Goal: Information Seeking & Learning: Find contact information

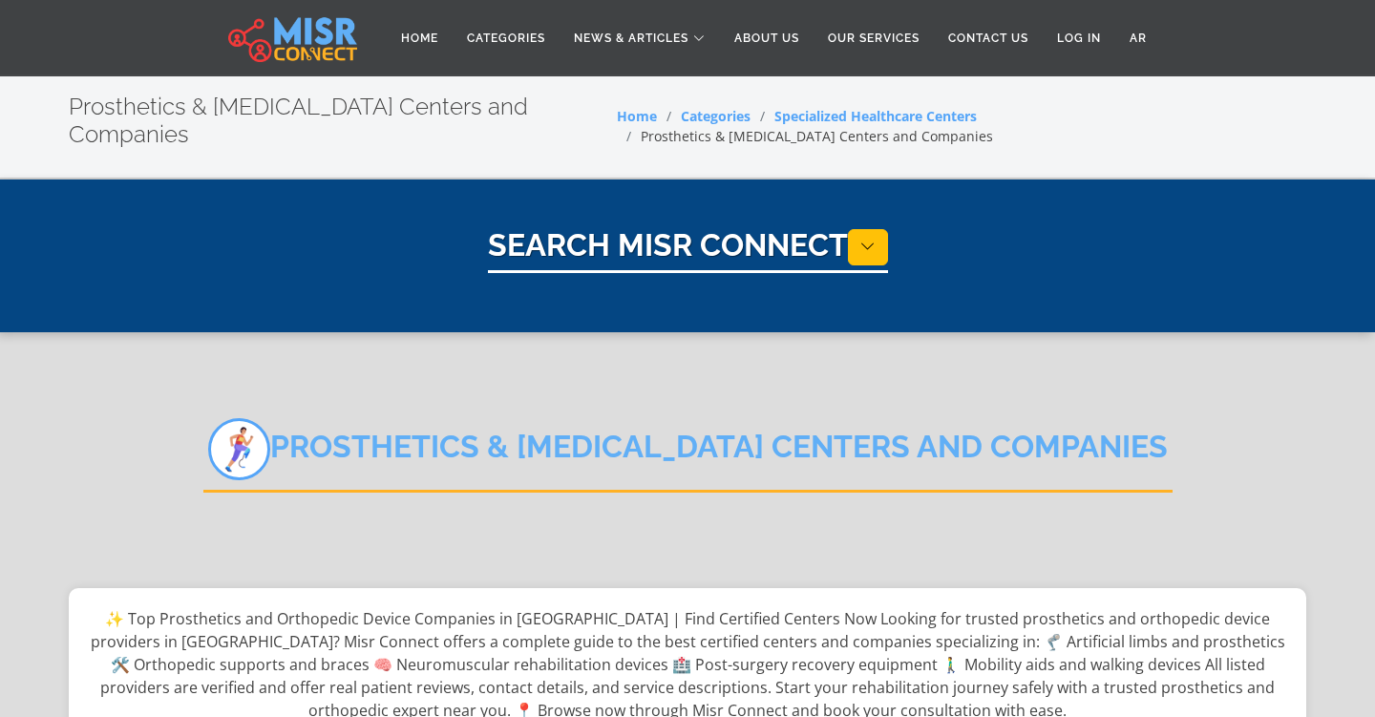
select select "**********"
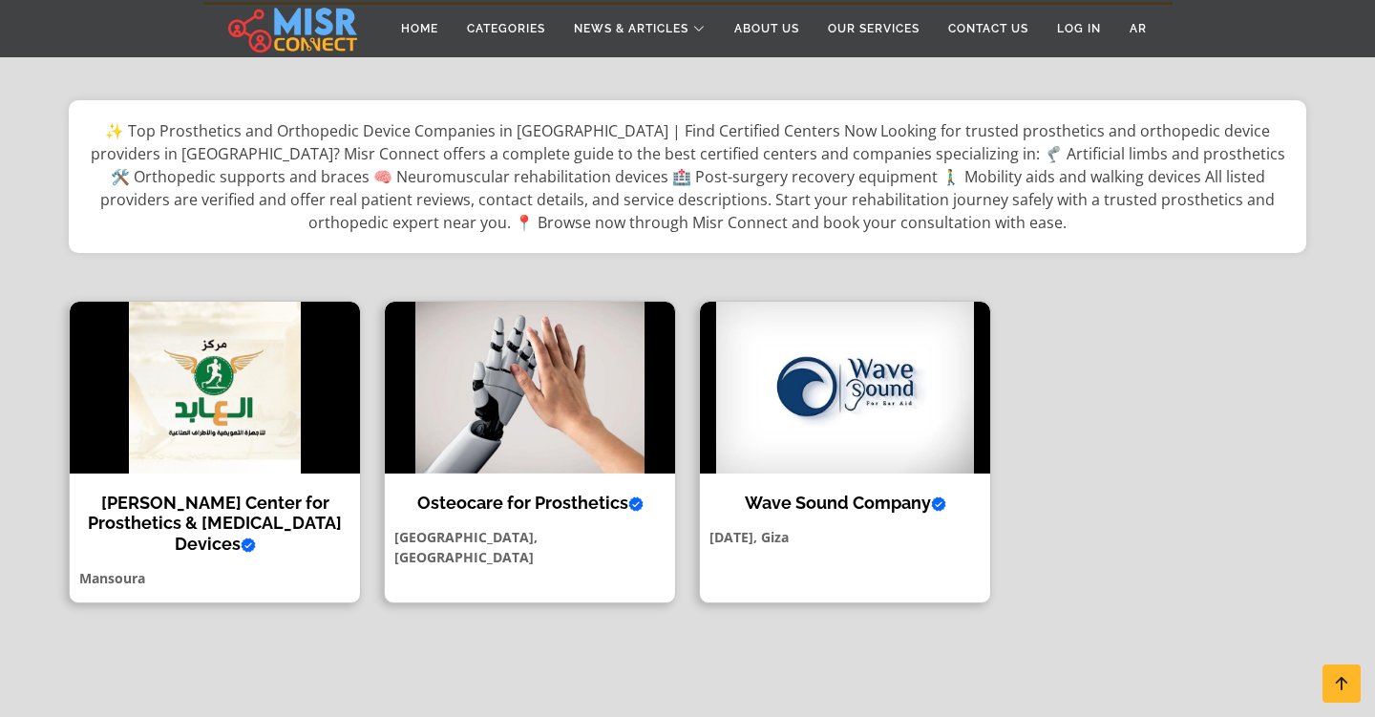
scroll to position [485, 0]
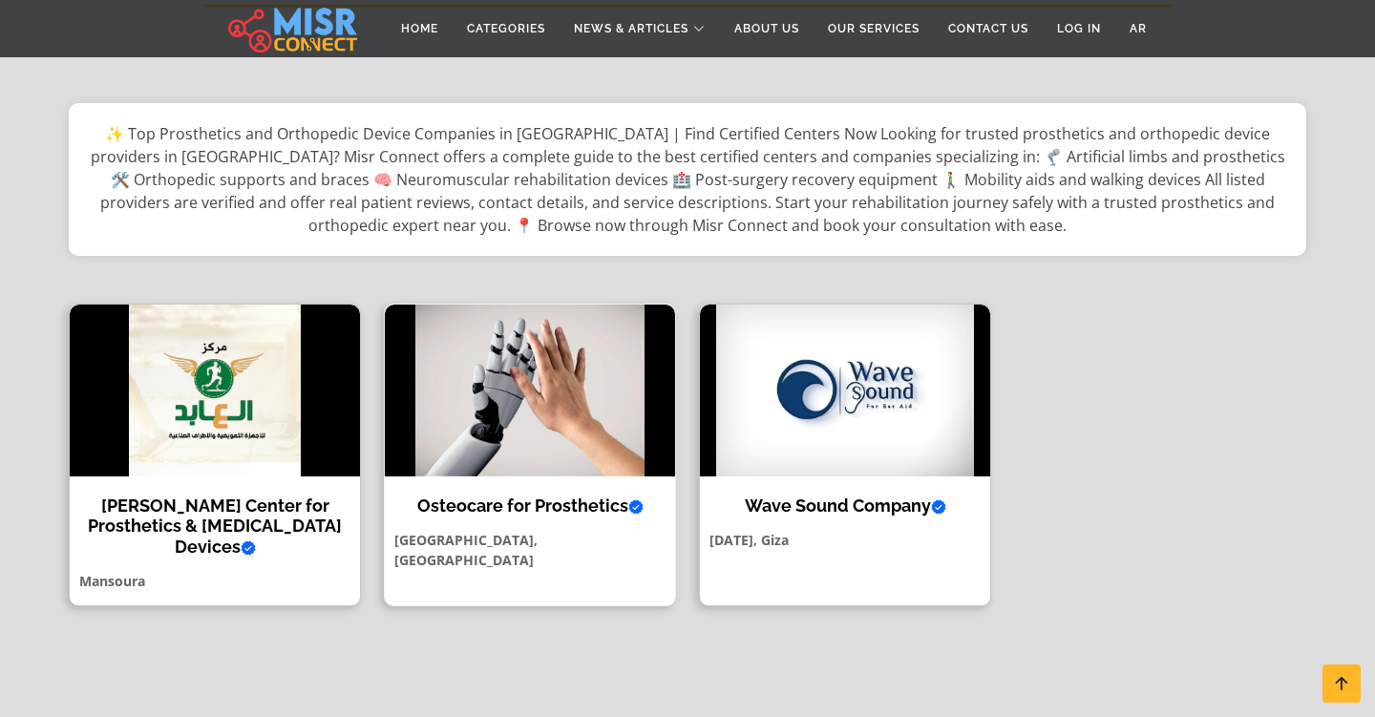
click at [572, 416] on img at bounding box center [530, 391] width 290 height 172
click at [918, 414] on img at bounding box center [845, 391] width 290 height 172
click at [856, 496] on h4 "Wave Sound Company Verified account" at bounding box center [845, 506] width 262 height 21
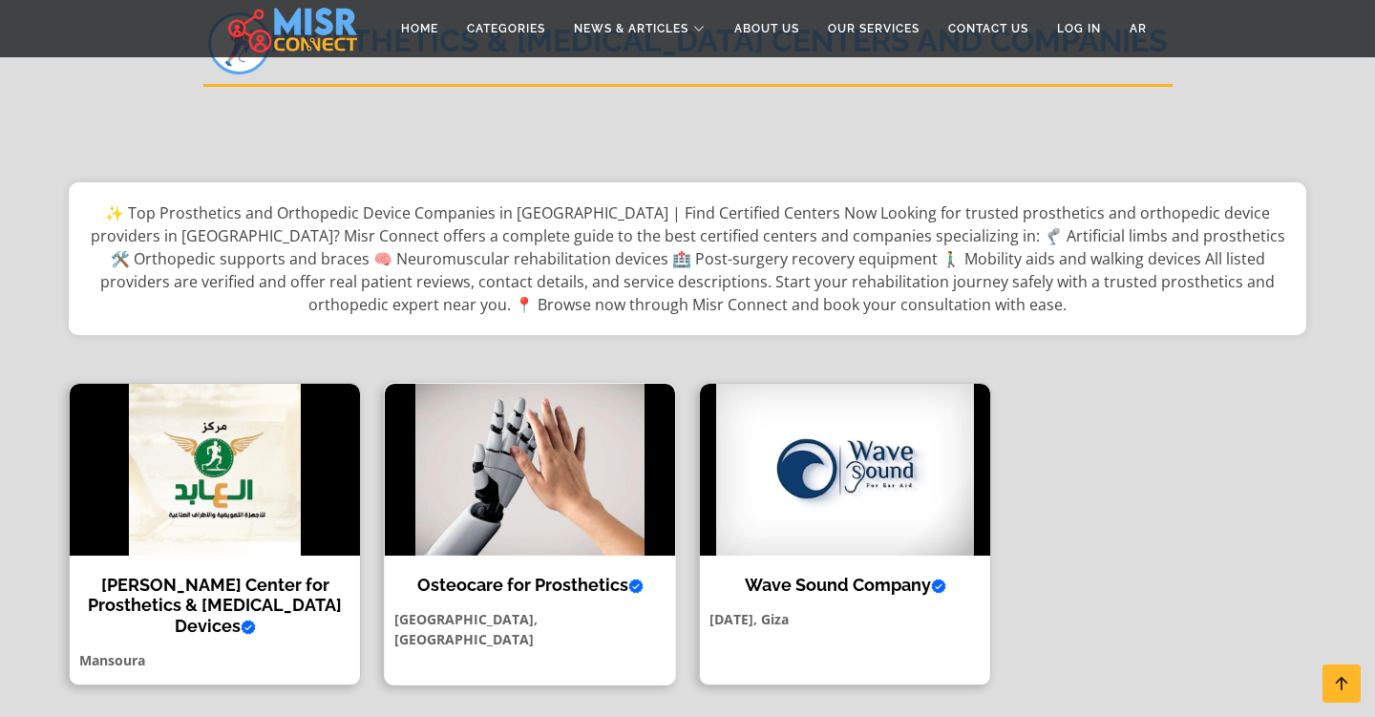
scroll to position [370, 0]
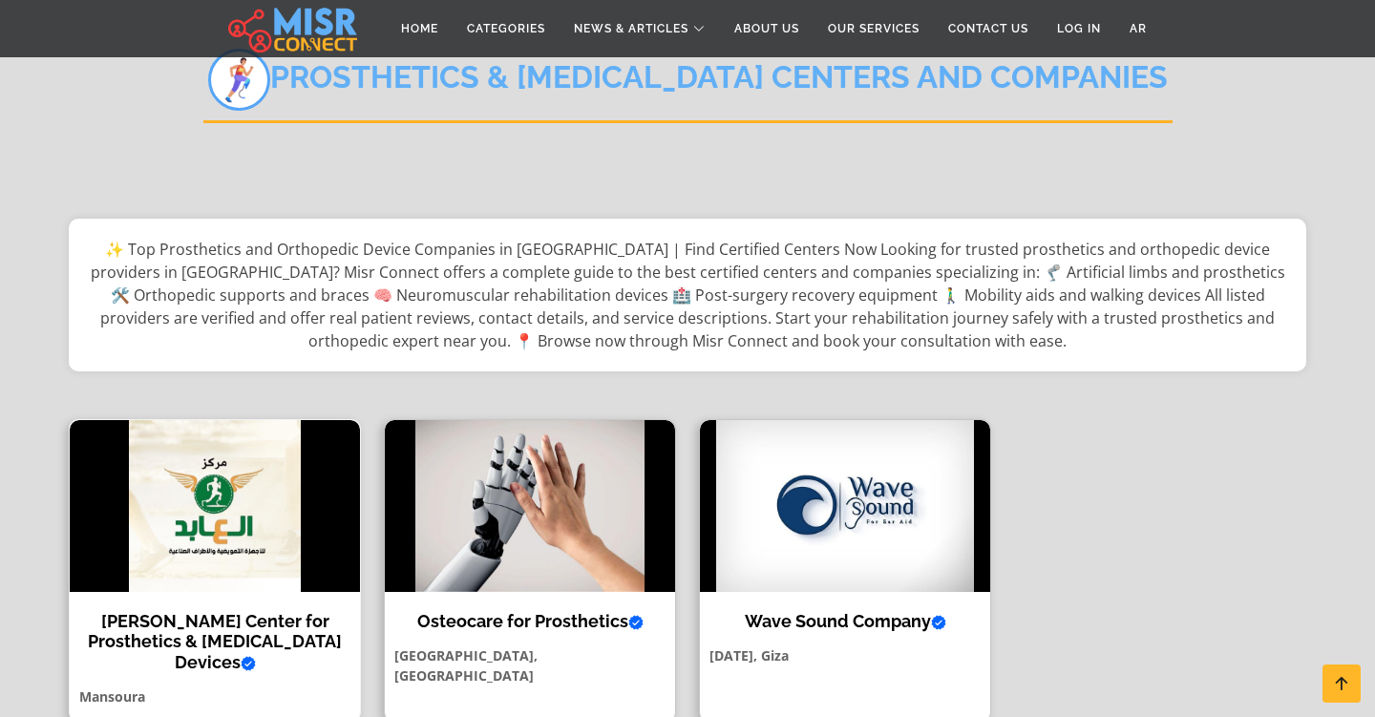
click at [180, 517] on img at bounding box center [215, 506] width 290 height 172
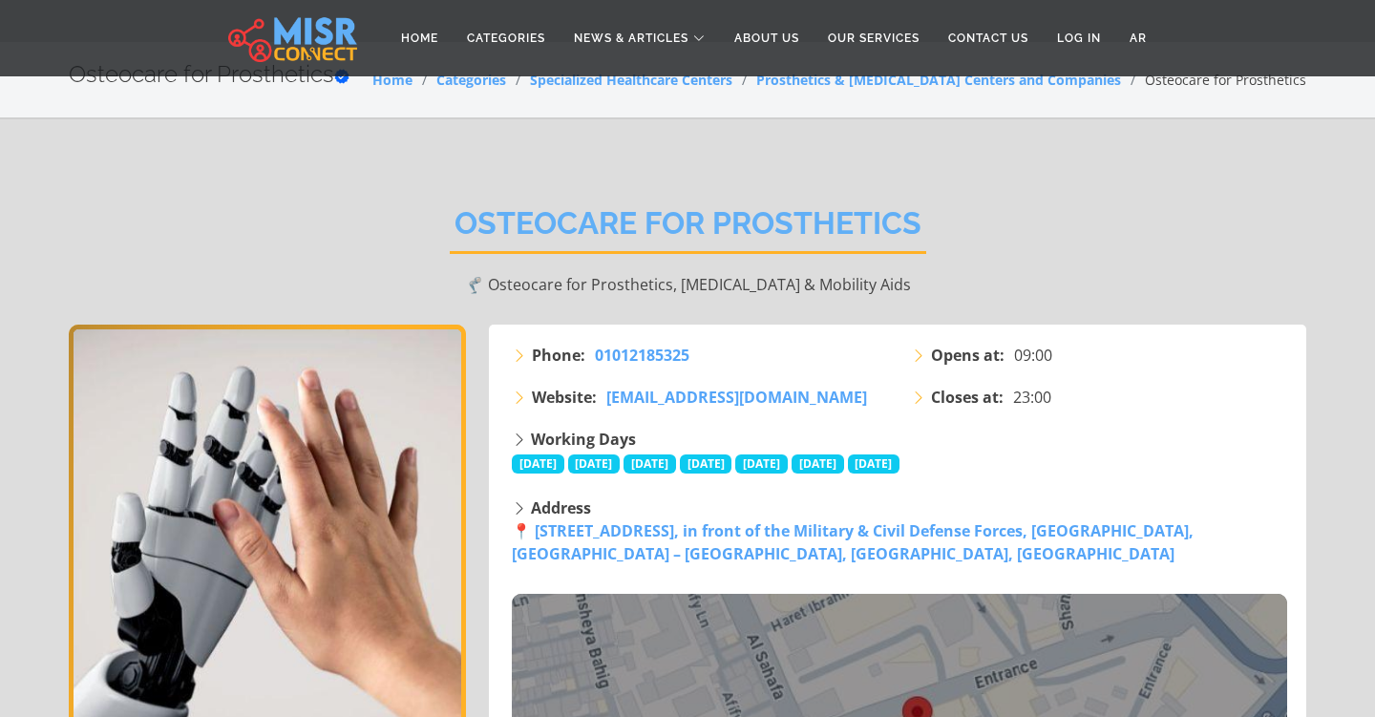
scroll to position [44, 0]
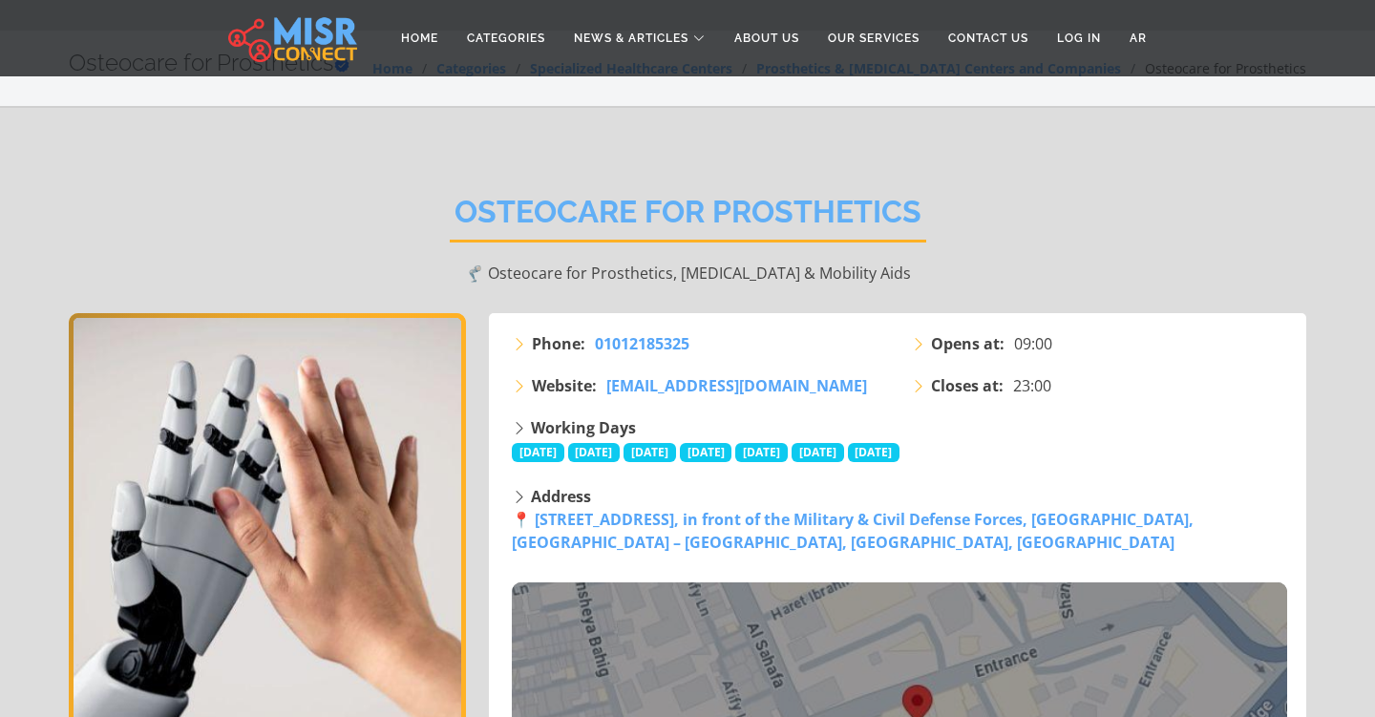
click at [523, 388] on icon at bounding box center [519, 385] width 15 height 15
click at [515, 388] on icon at bounding box center [519, 385] width 15 height 15
click at [522, 341] on icon at bounding box center [519, 343] width 15 height 15
click at [522, 428] on icon at bounding box center [519, 427] width 15 height 21
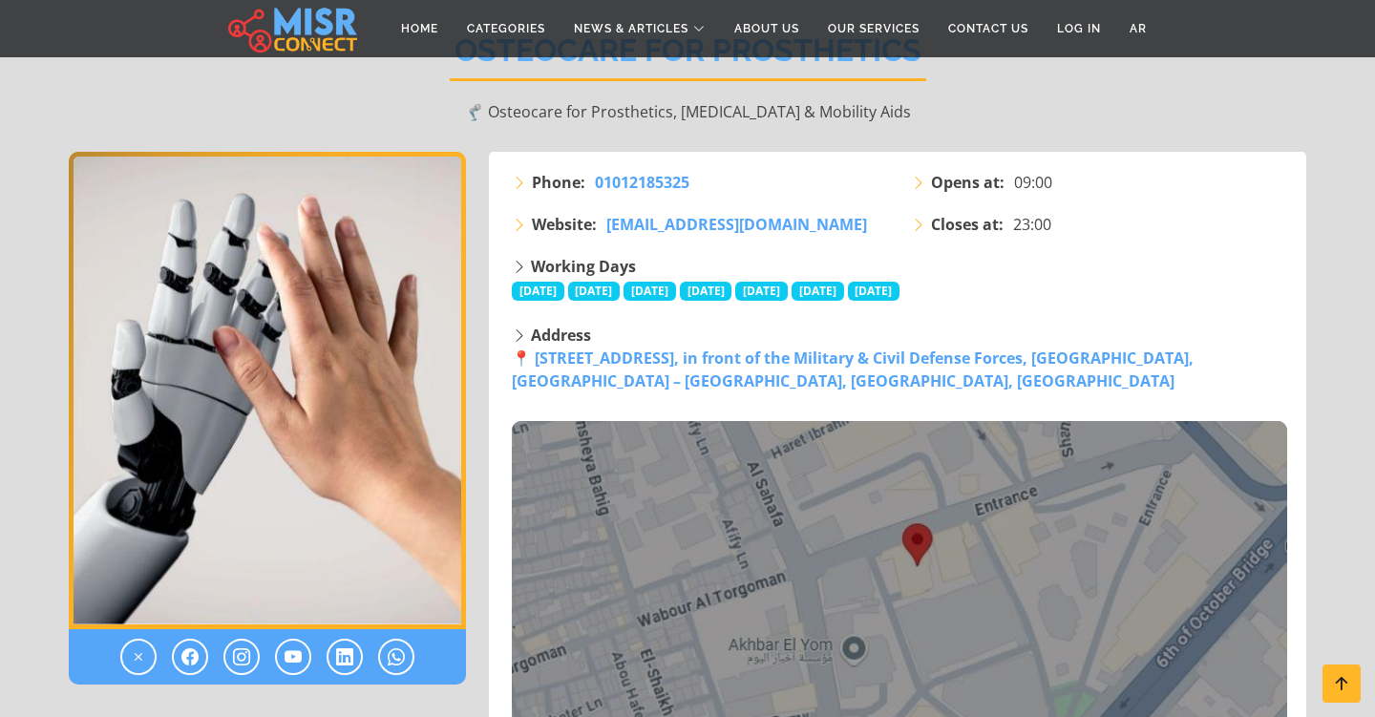
scroll to position [0, 0]
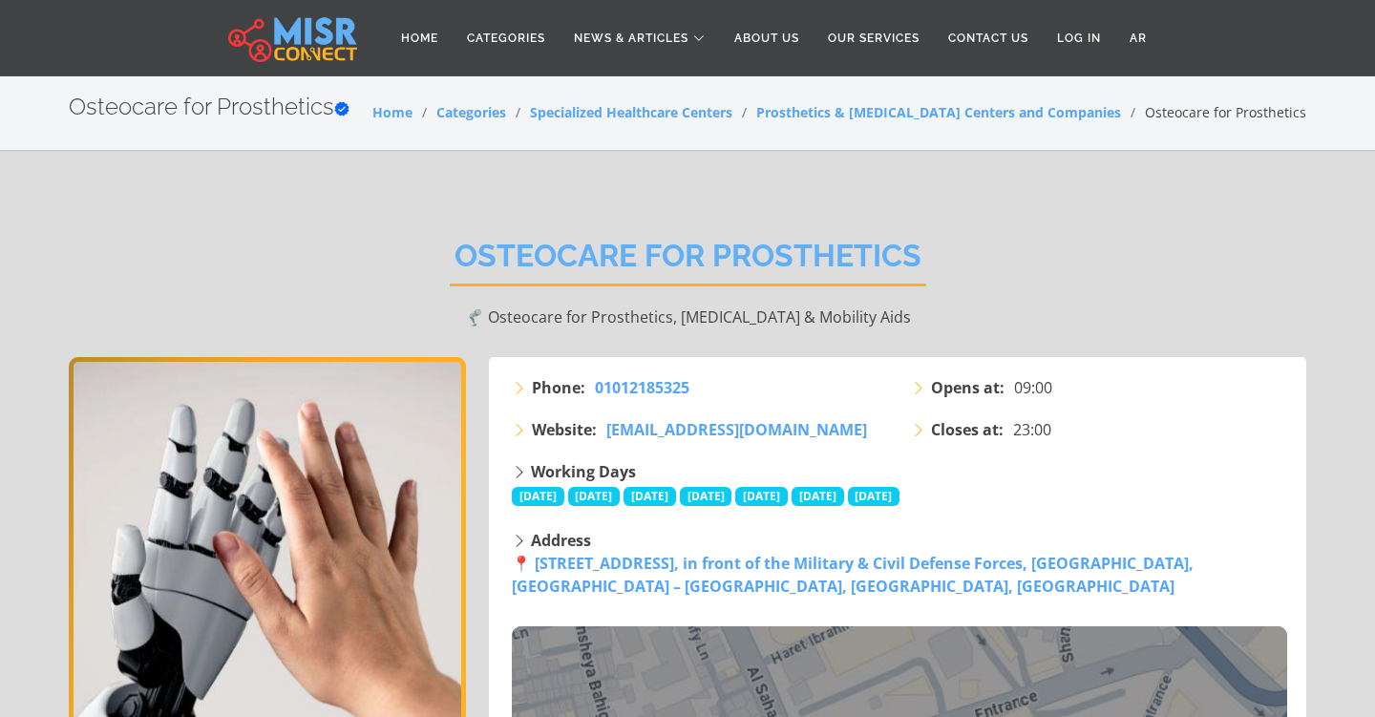
click at [1138, 139] on section "Osteocare for Prosthetics Verified account Home Categories Specialized Healthca…" at bounding box center [687, 112] width 1375 height 77
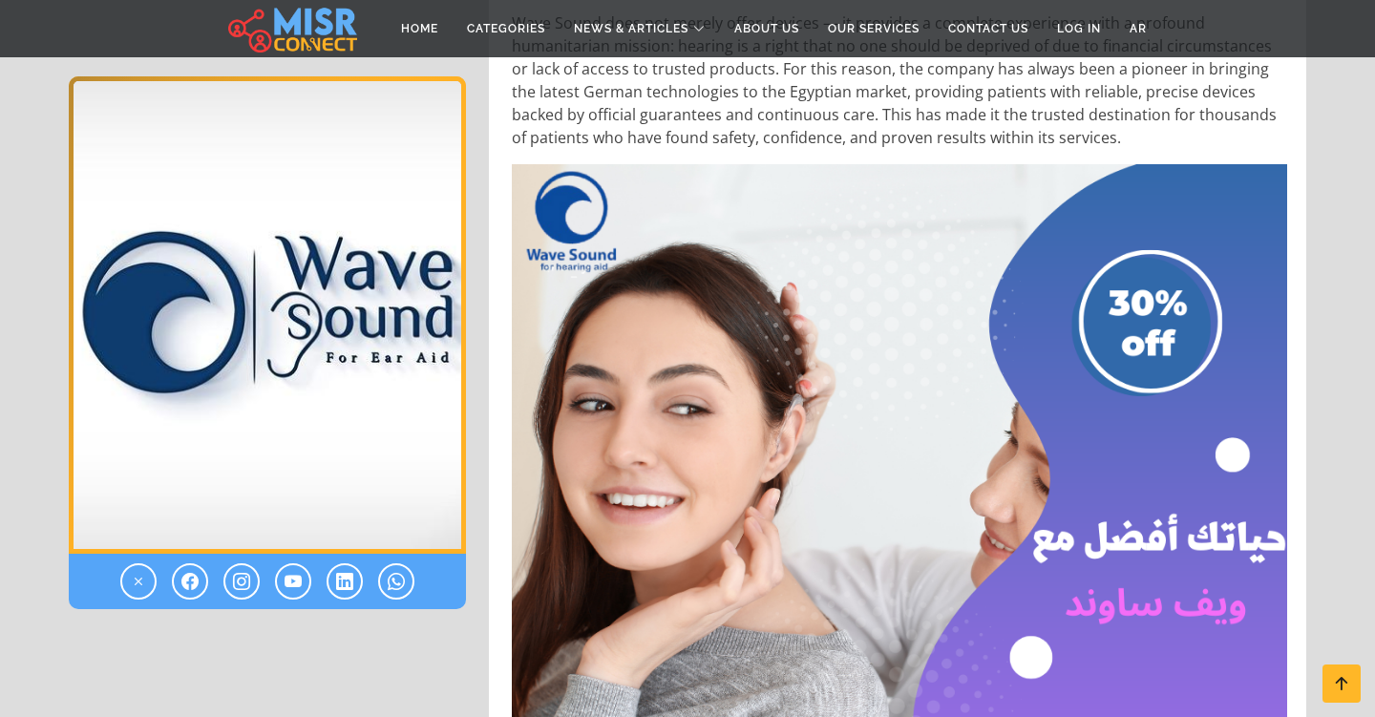
scroll to position [1325, 0]
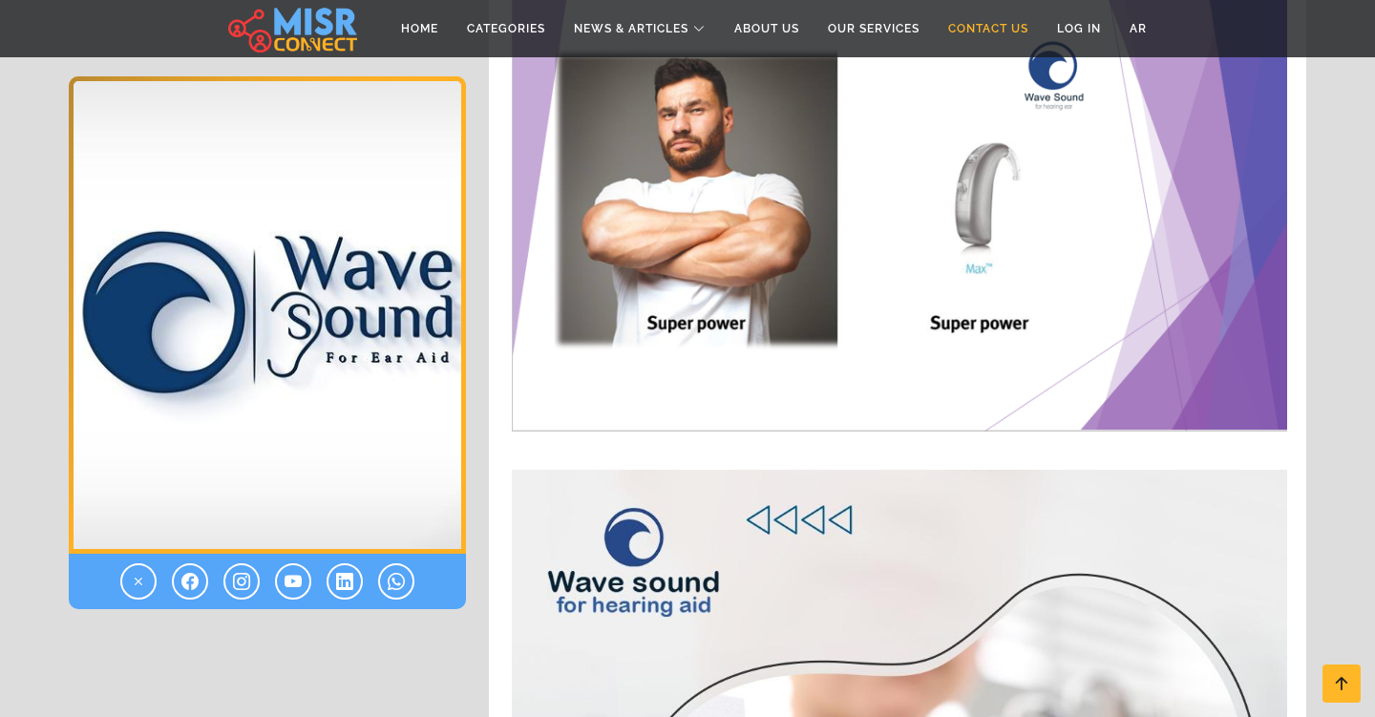
scroll to position [8321, 0]
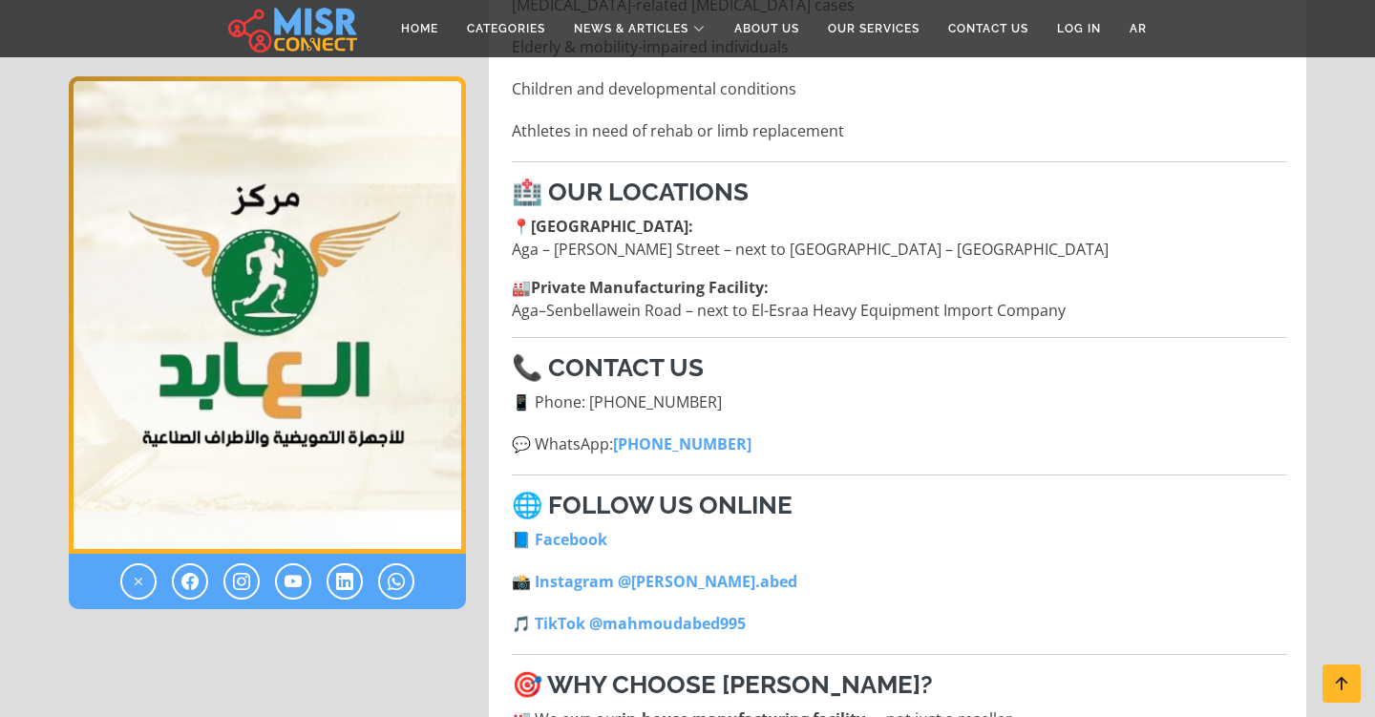
scroll to position [2422, 0]
click at [673, 570] on link "📸 Instagram @dr.mahmoud.abed" at bounding box center [655, 580] width 286 height 21
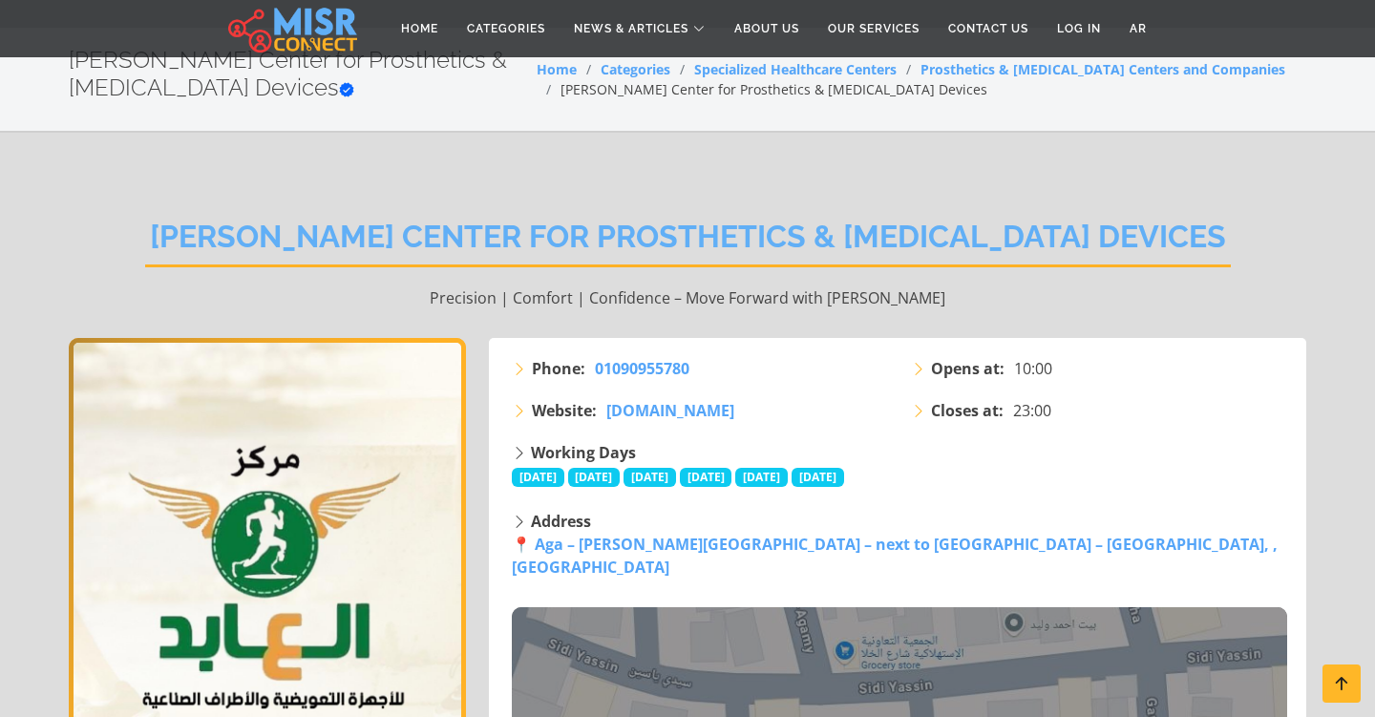
scroll to position [0, 0]
